Goal: Complete application form

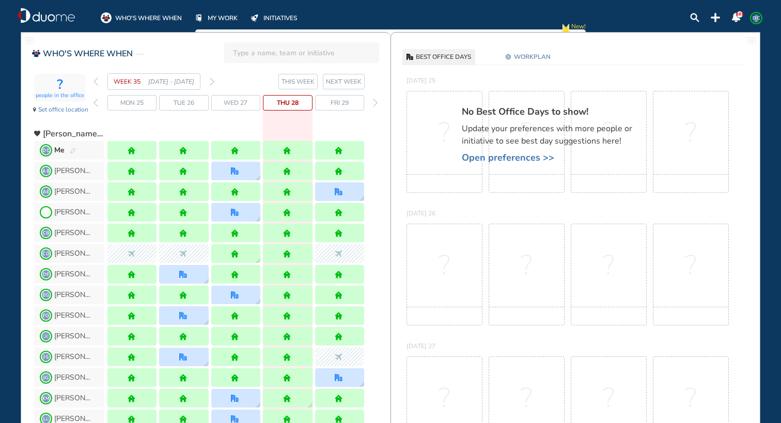
click at [213, 83] on img "forward week" at bounding box center [212, 81] width 5 height 8
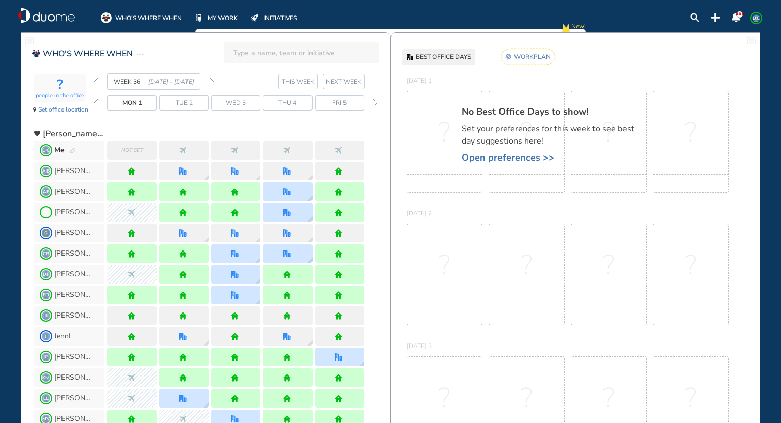
click at [74, 145] on div "Me" at bounding box center [65, 150] width 22 height 10
click at [75, 150] on img "pen-edit" at bounding box center [73, 151] width 6 height 7
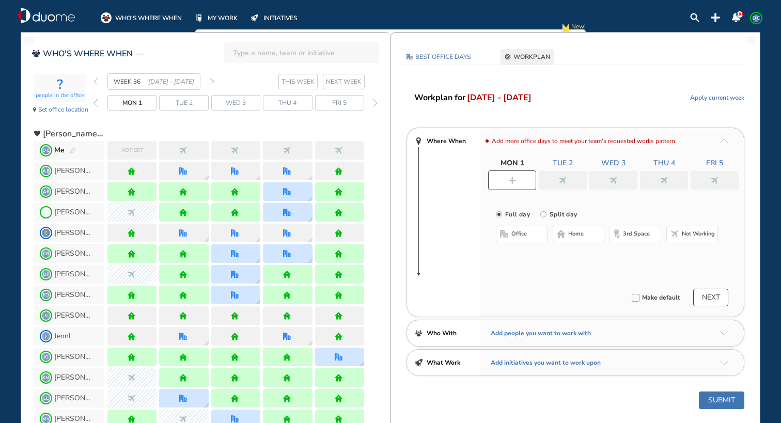
click at [592, 233] on button "home" at bounding box center [579, 234] width 52 height 17
click at [574, 178] on div at bounding box center [563, 180] width 48 height 19
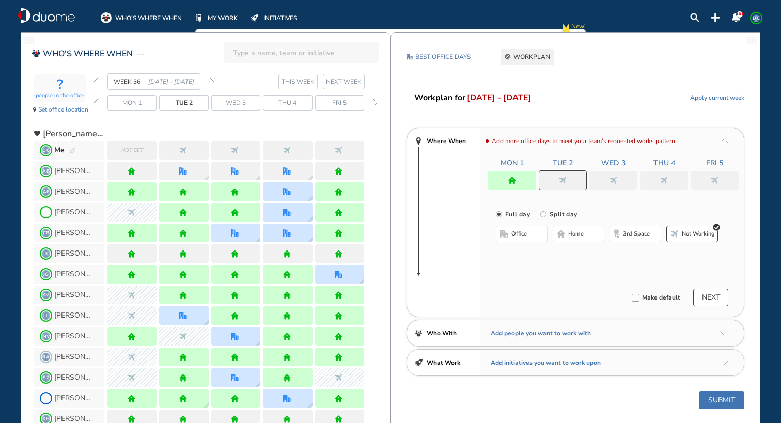
click at [578, 236] on span "home" at bounding box center [575, 234] width 15 height 8
click at [619, 169] on div "Mon 1 Tue 2 Wed 3 Thu 4 Fri 5" at bounding box center [613, 174] width 251 height 32
click at [616, 179] on img "nonworking" at bounding box center [614, 181] width 8 height 8
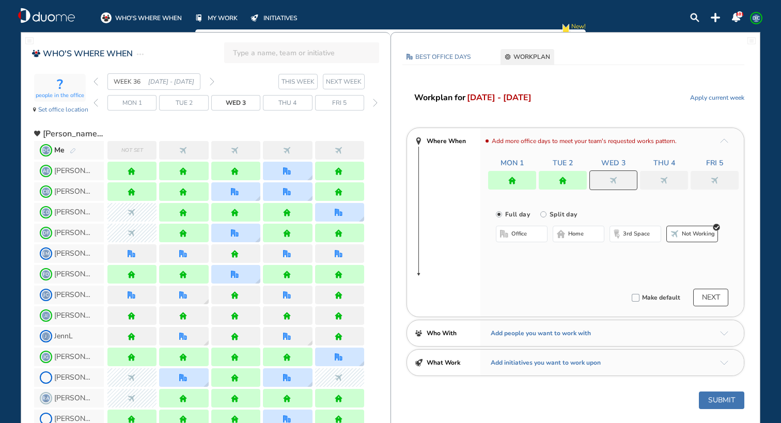
click at [585, 235] on button "home" at bounding box center [579, 234] width 52 height 17
click at [671, 173] on div at bounding box center [664, 180] width 48 height 19
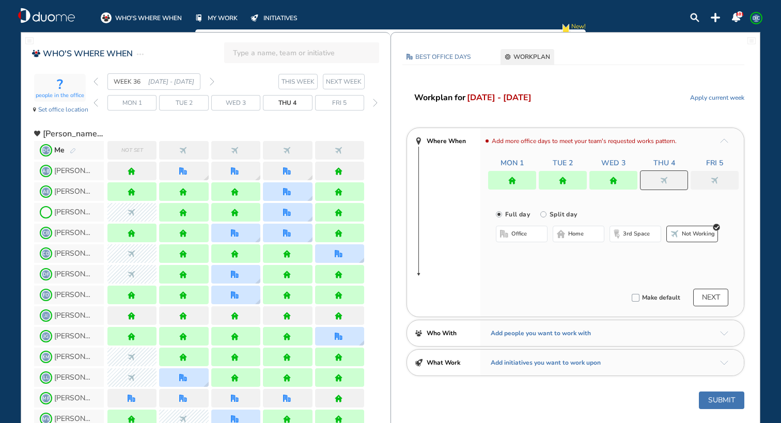
click at [582, 231] on span "home" at bounding box center [575, 234] width 15 height 8
click at [707, 177] on div at bounding box center [715, 180] width 48 height 19
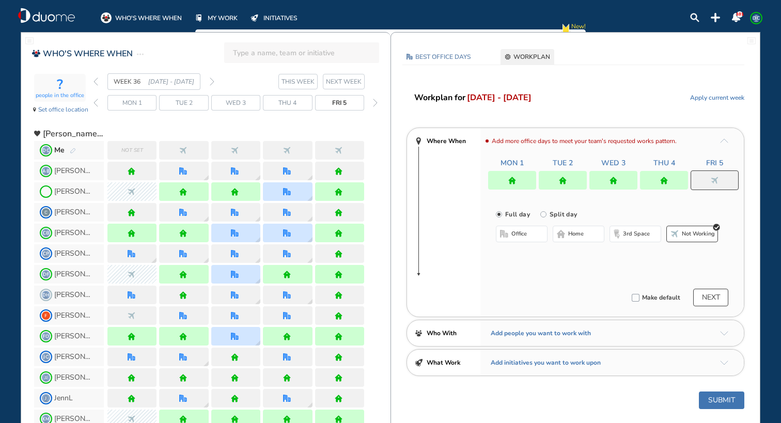
click at [586, 229] on button "home" at bounding box center [579, 234] width 52 height 17
click at [704, 293] on button "NEXT" at bounding box center [710, 298] width 35 height 18
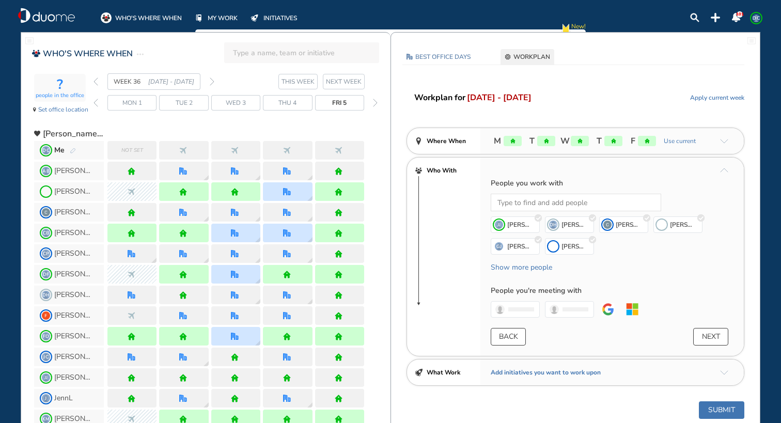
click at [724, 412] on button "Submit" at bounding box center [721, 410] width 45 height 18
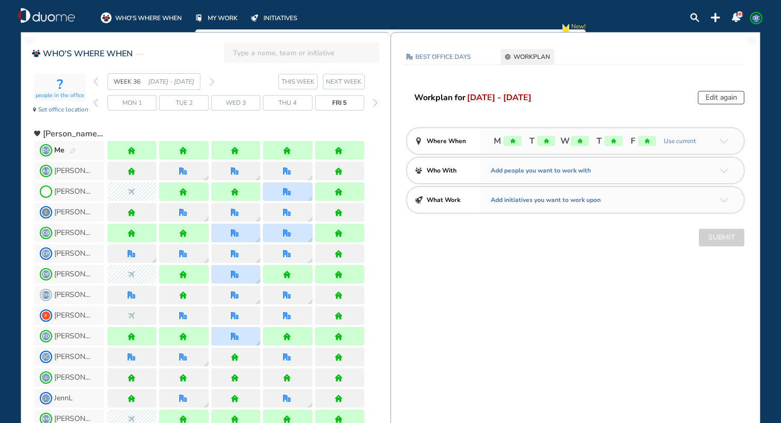
click at [213, 80] on img "forward week" at bounding box center [212, 81] width 5 height 8
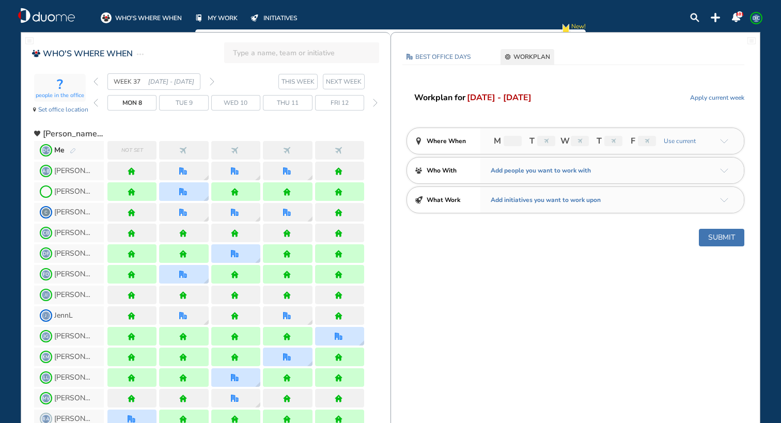
click at [73, 152] on img "pen-edit" at bounding box center [73, 151] width 6 height 7
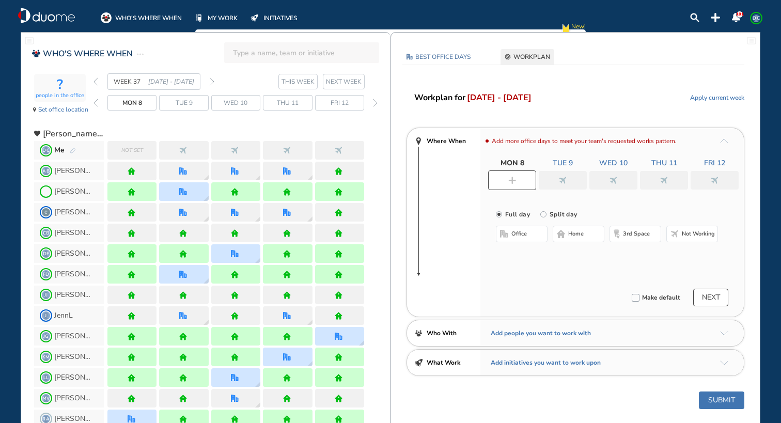
click at [138, 149] on span "Not set" at bounding box center [132, 150] width 22 height 10
click at [568, 228] on button "home" at bounding box center [579, 234] width 52 height 17
click at [569, 179] on div at bounding box center [563, 180] width 48 height 19
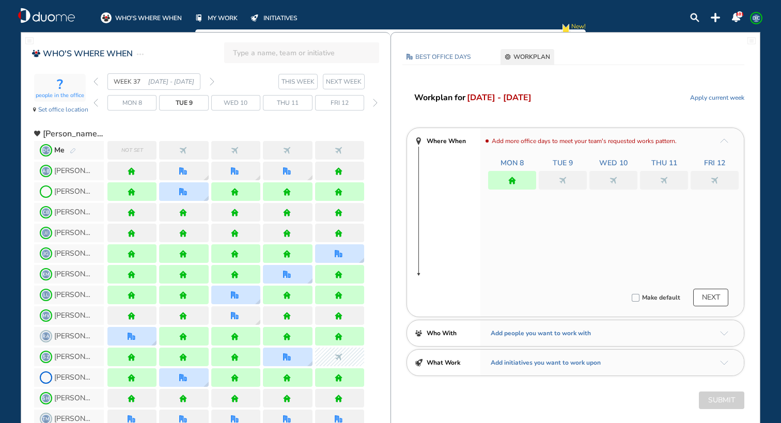
click at [580, 231] on div "Add more office days to meet your team's requested works pattern. Mon 8 Tue 9 W…" at bounding box center [611, 222] width 263 height 189
click at [563, 180] on img "nonworking" at bounding box center [563, 181] width 8 height 8
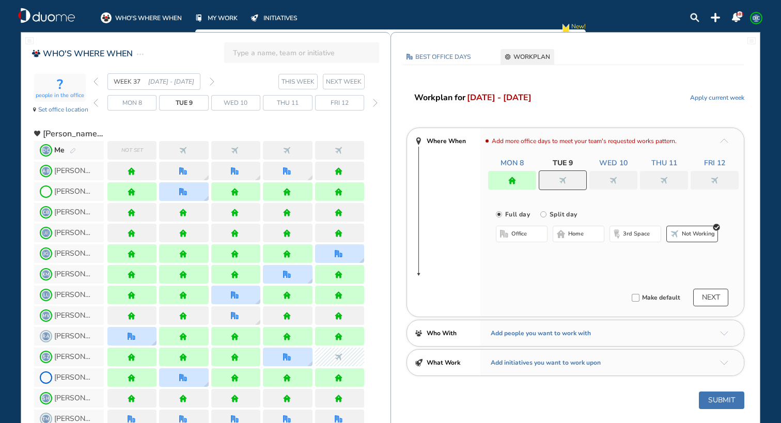
click at [579, 232] on span "home" at bounding box center [575, 234] width 15 height 8
click at [615, 179] on img "nonworking" at bounding box center [614, 181] width 8 height 8
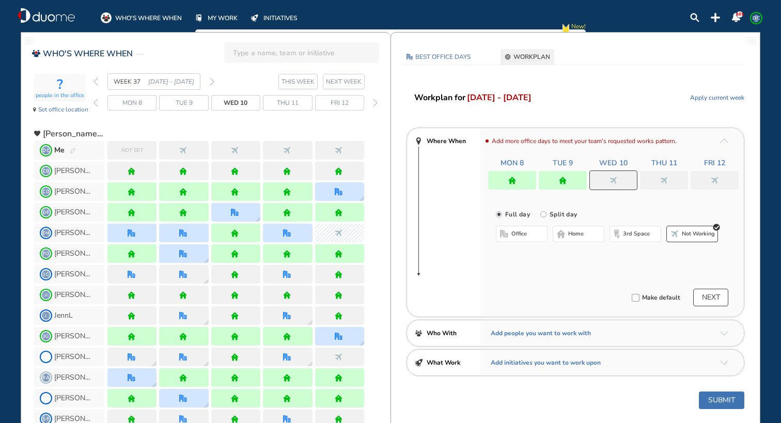
click at [579, 234] on span "home" at bounding box center [575, 234] width 15 height 8
click at [655, 178] on div at bounding box center [664, 180] width 48 height 19
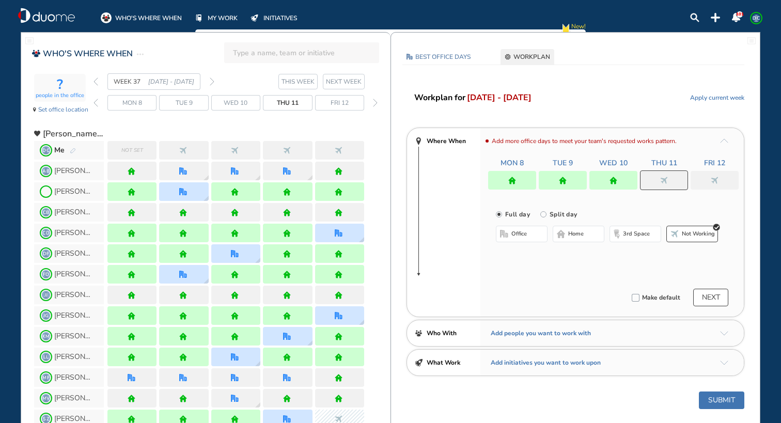
click at [595, 234] on button "home" at bounding box center [579, 234] width 52 height 17
click at [718, 179] on img "nonworking" at bounding box center [715, 181] width 8 height 8
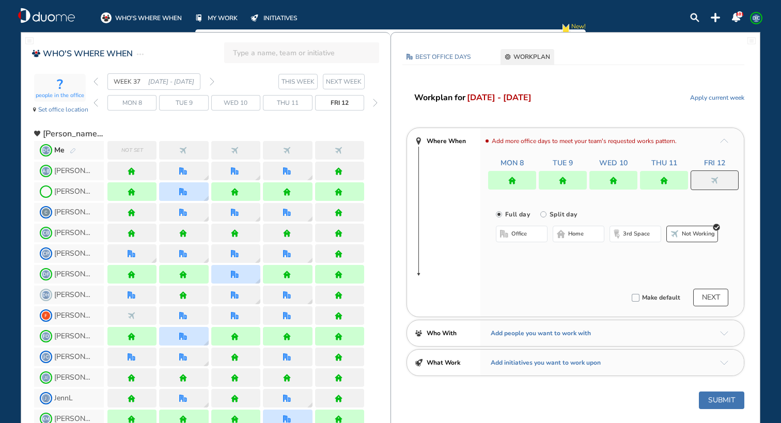
click at [591, 233] on button "home" at bounding box center [579, 234] width 52 height 17
click at [718, 293] on button "NEXT" at bounding box center [710, 298] width 35 height 18
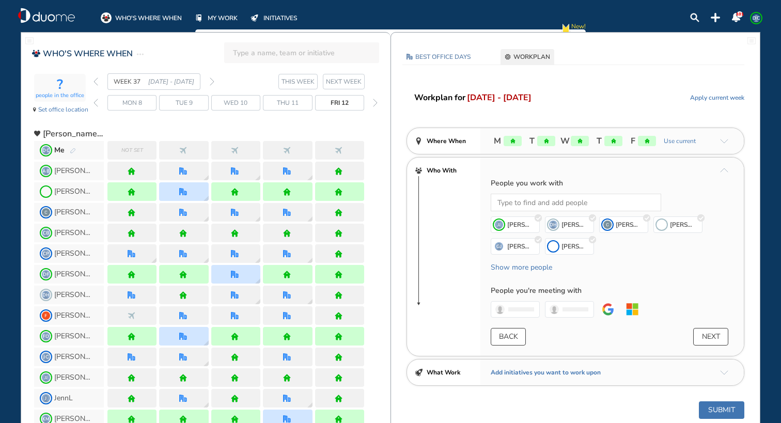
click at [712, 409] on button "Submit" at bounding box center [721, 410] width 45 height 18
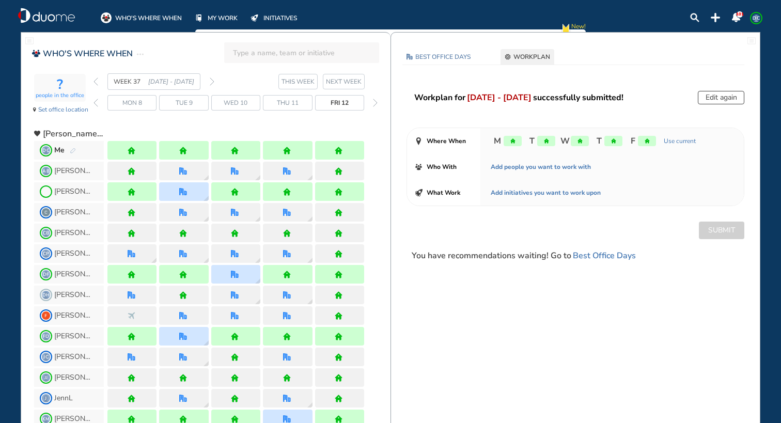
click at [211, 81] on img "forward week" at bounding box center [212, 81] width 5 height 8
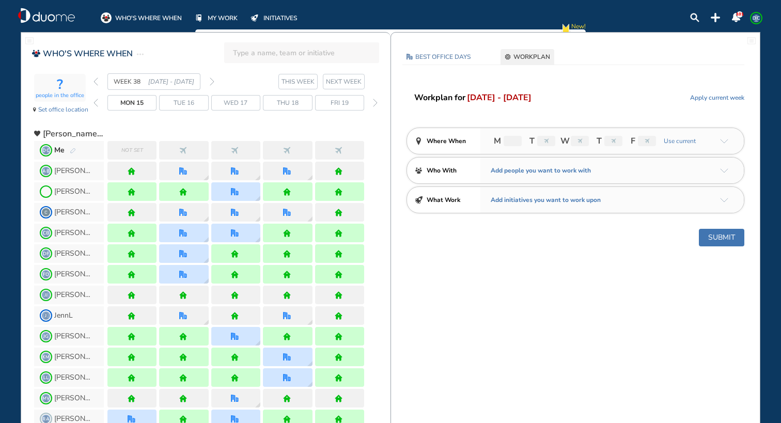
click at [75, 151] on img "pen-edit" at bounding box center [73, 151] width 6 height 7
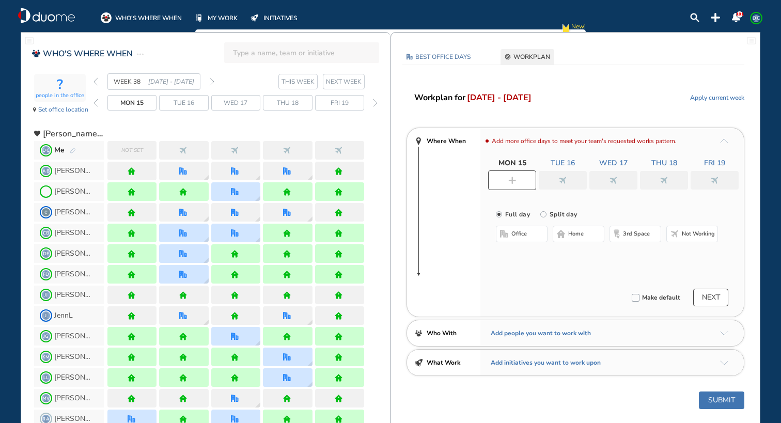
click at [128, 151] on span "Not set" at bounding box center [132, 150] width 22 height 10
click at [569, 231] on span "home" at bounding box center [575, 234] width 15 height 8
click at [569, 180] on div at bounding box center [563, 180] width 48 height 19
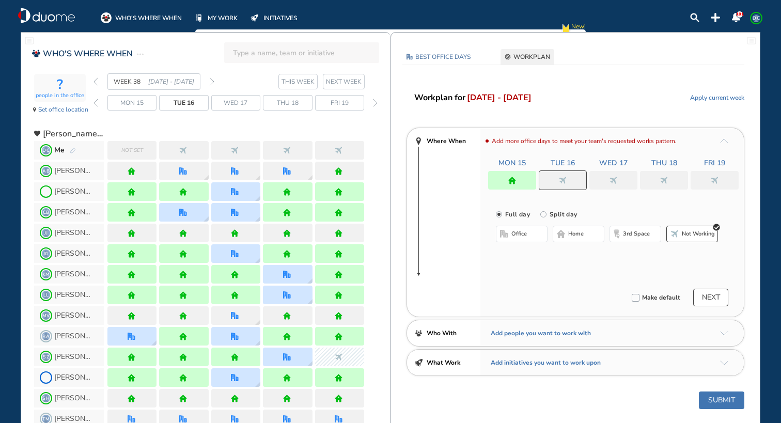
click at [576, 235] on span "home" at bounding box center [575, 234] width 15 height 8
click at [621, 175] on div at bounding box center [613, 180] width 48 height 19
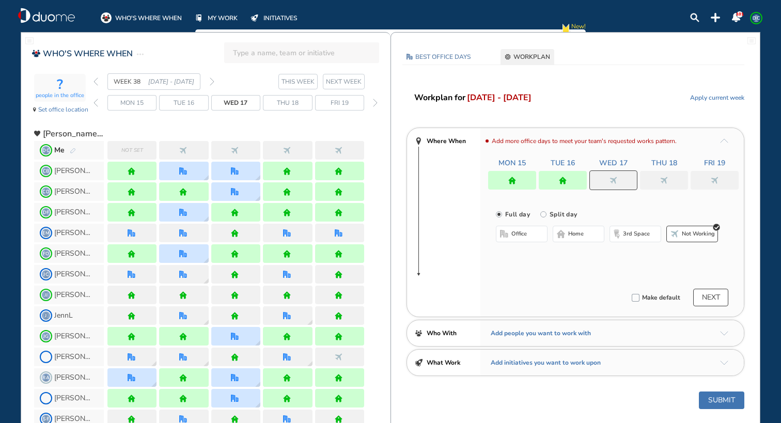
click at [583, 235] on span "home" at bounding box center [575, 234] width 15 height 8
click at [654, 181] on div at bounding box center [664, 180] width 48 height 19
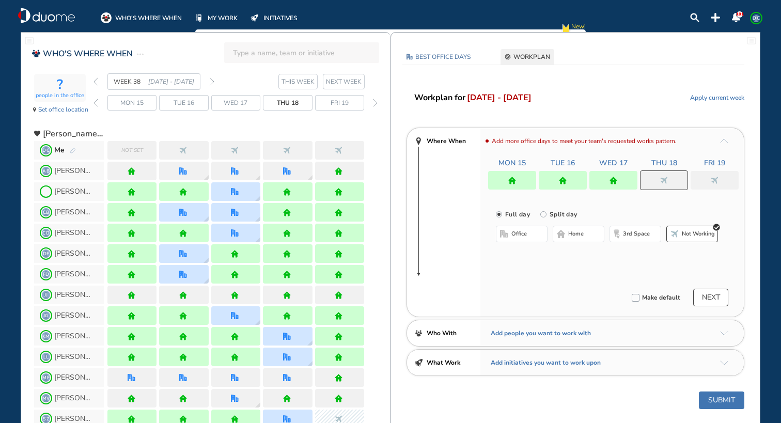
click at [588, 232] on button "home" at bounding box center [579, 234] width 52 height 17
drag, startPoint x: 727, startPoint y: 180, endPoint x: 698, endPoint y: 189, distance: 30.4
click at [727, 179] on div at bounding box center [715, 180] width 48 height 19
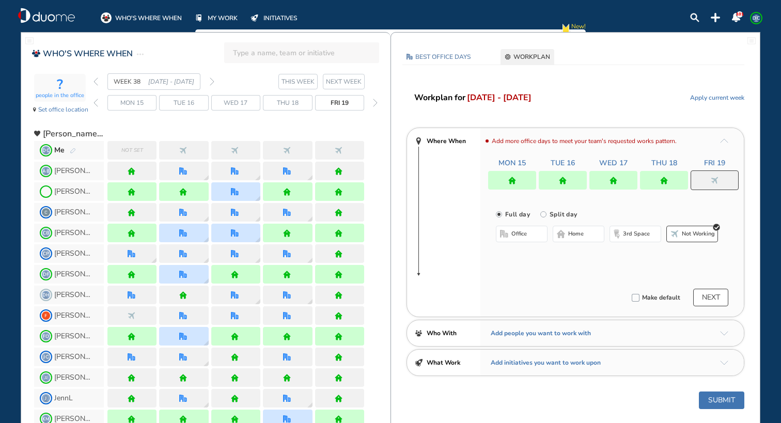
click at [588, 232] on button "home" at bounding box center [579, 234] width 52 height 17
click at [723, 297] on button "NEXT" at bounding box center [710, 298] width 35 height 18
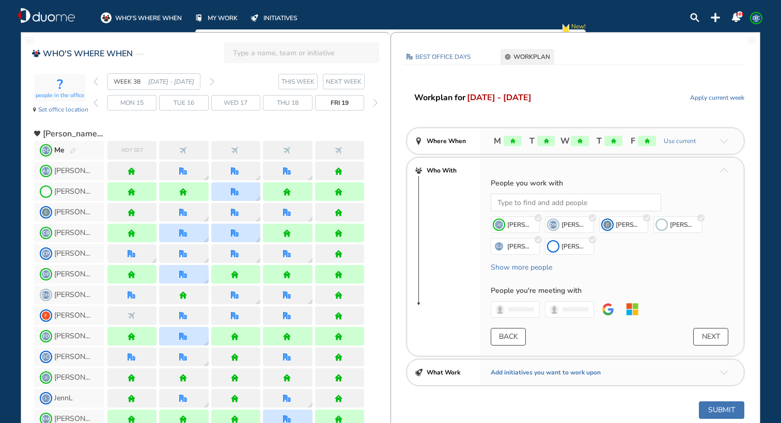
click at [711, 332] on button "NEXT" at bounding box center [710, 337] width 35 height 18
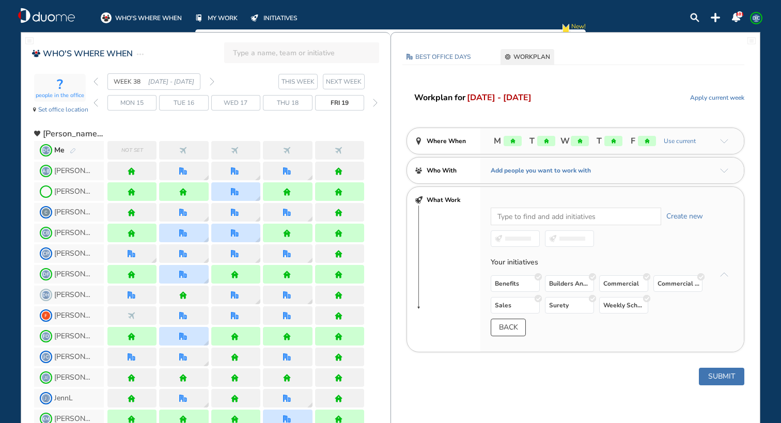
click at [719, 379] on button "Submit" at bounding box center [721, 377] width 45 height 18
